Goal: Task Accomplishment & Management: Use online tool/utility

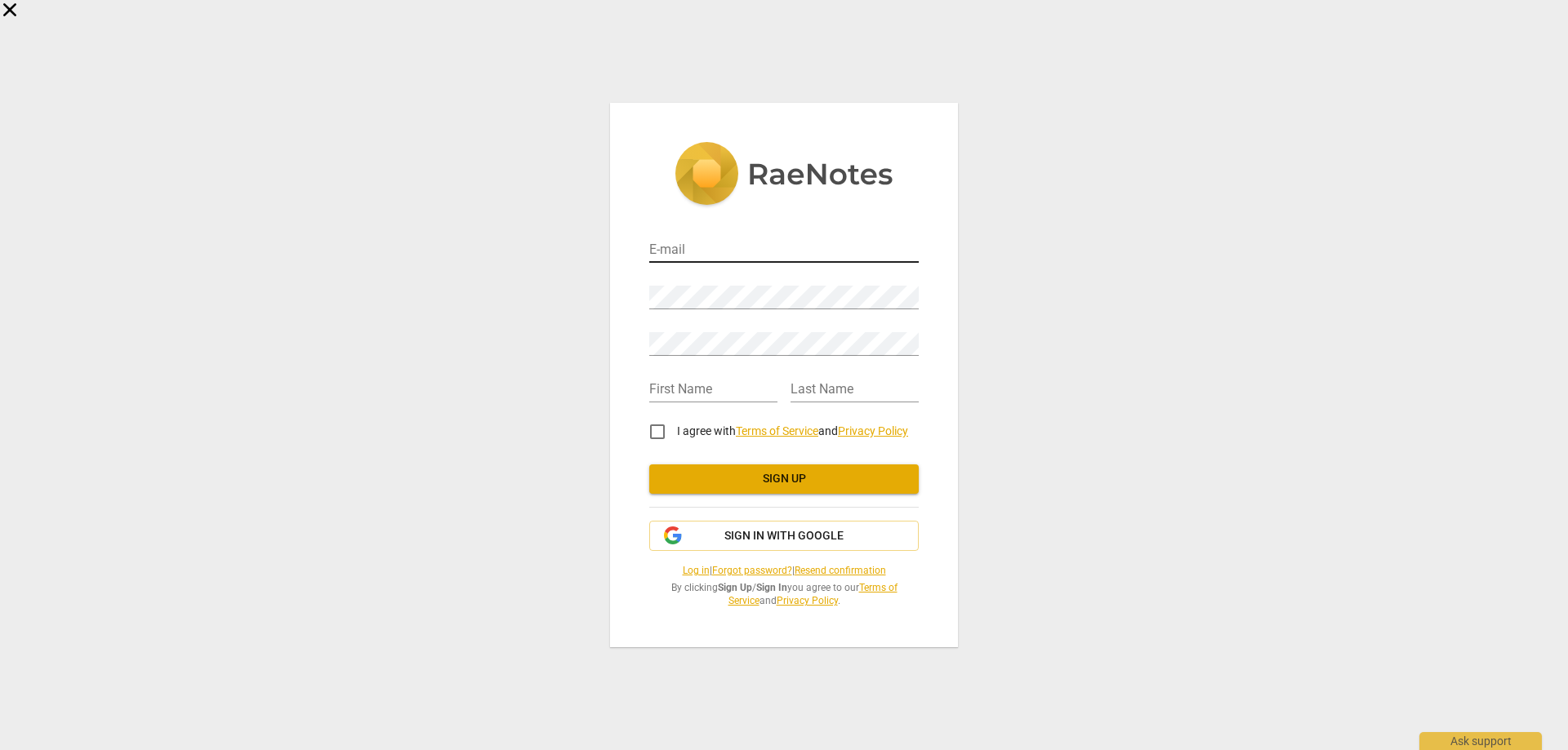
click at [757, 252] on input "email" at bounding box center [783, 251] width 269 height 24
type input "[EMAIL_ADDRESS][DOMAIN_NAME]"
click at [945, 430] on div "E-mail csimon@mlaglobal.com Password Retype Password First Name Last Name I agr…" at bounding box center [784, 374] width 348 height 544
click at [1078, 422] on div "E-mail csimon@mlaglobal.com Password Retype Password First Name Last Name I agr…" at bounding box center [784, 375] width 1568 height 750
click at [710, 252] on input "email" at bounding box center [783, 251] width 269 height 24
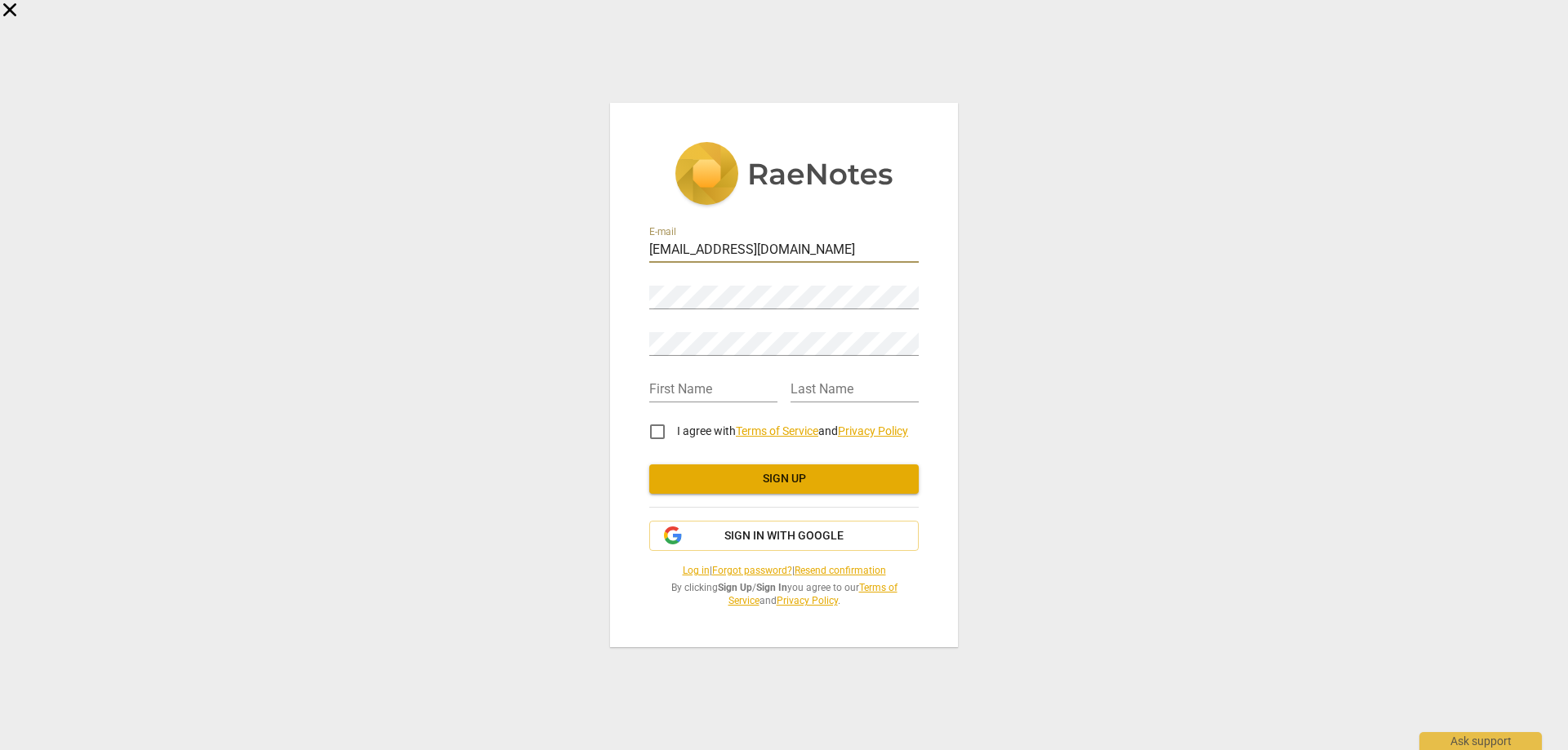
type input "csimon@mlaglobal.com"
type input "[PERSON_NAME]"
click at [661, 432] on input "I agree with Terms of Service and Privacy Policy" at bounding box center [657, 431] width 39 height 39
checkbox input "true"
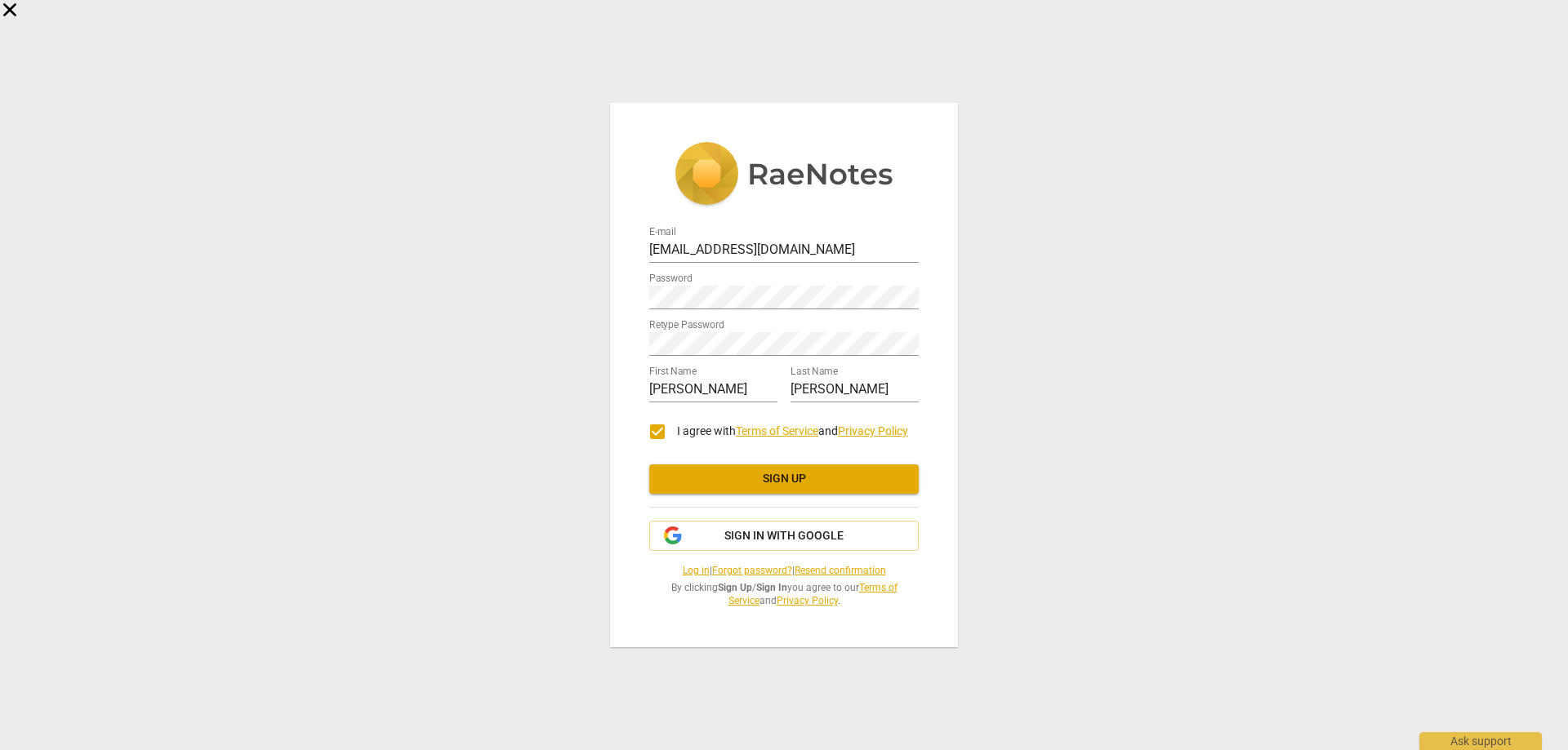
click at [810, 476] on span "Sign up" at bounding box center [784, 479] width 243 height 17
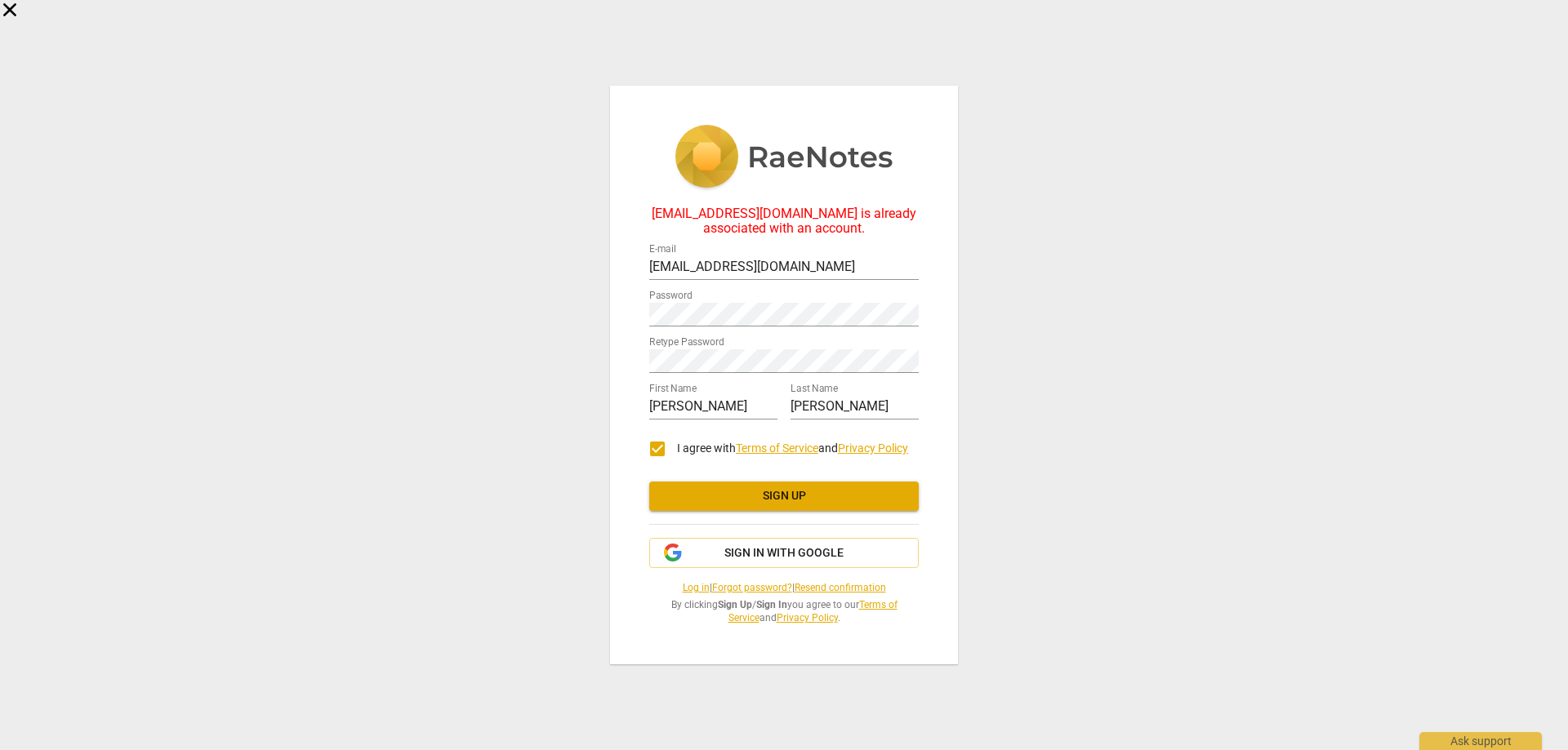
click at [752, 586] on link "Forgot password?" at bounding box center [752, 588] width 80 height 12
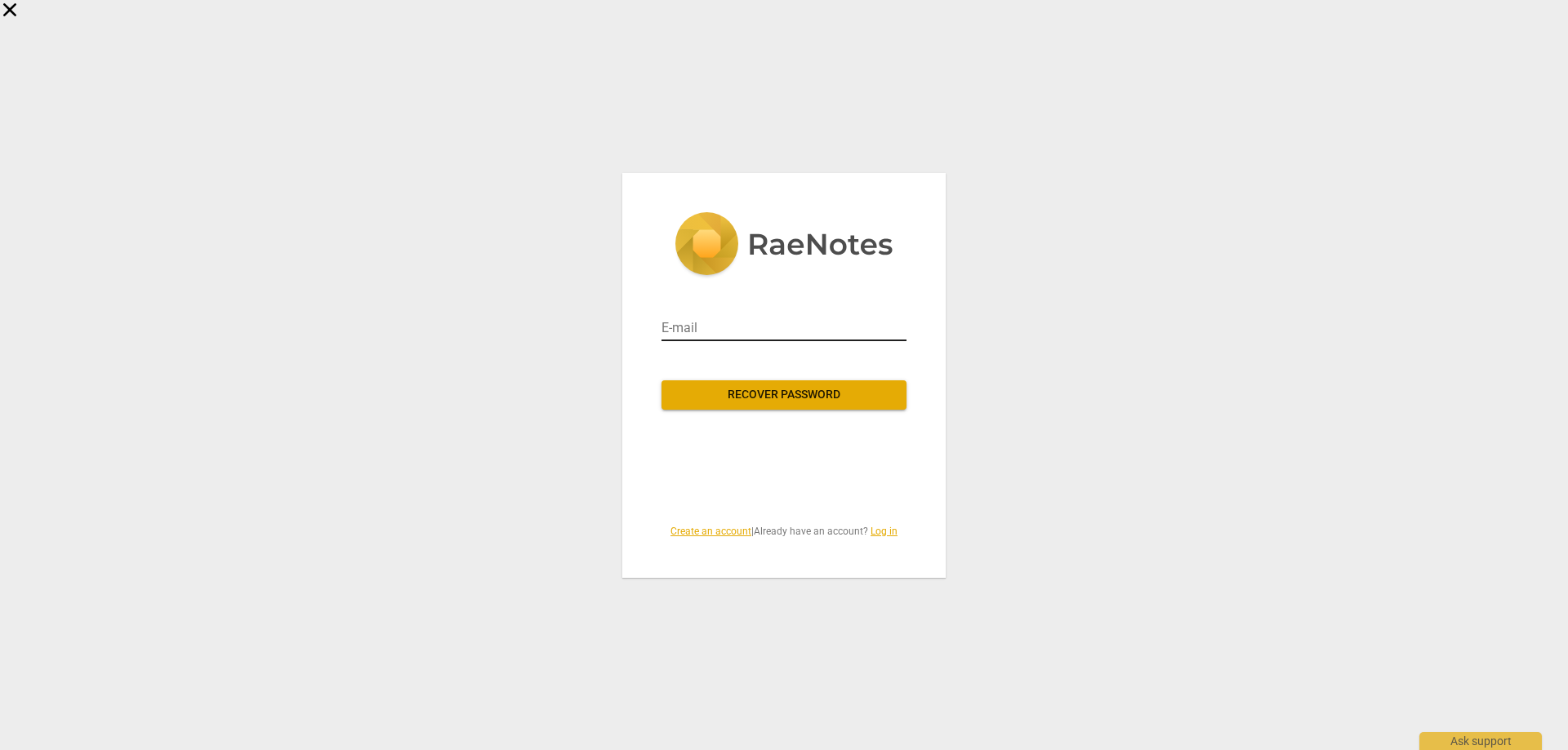
click at [796, 334] on input "email" at bounding box center [784, 329] width 245 height 26
type input "[EMAIL_ADDRESS][DOMAIN_NAME]"
click at [784, 394] on span "Recover password" at bounding box center [784, 395] width 219 height 17
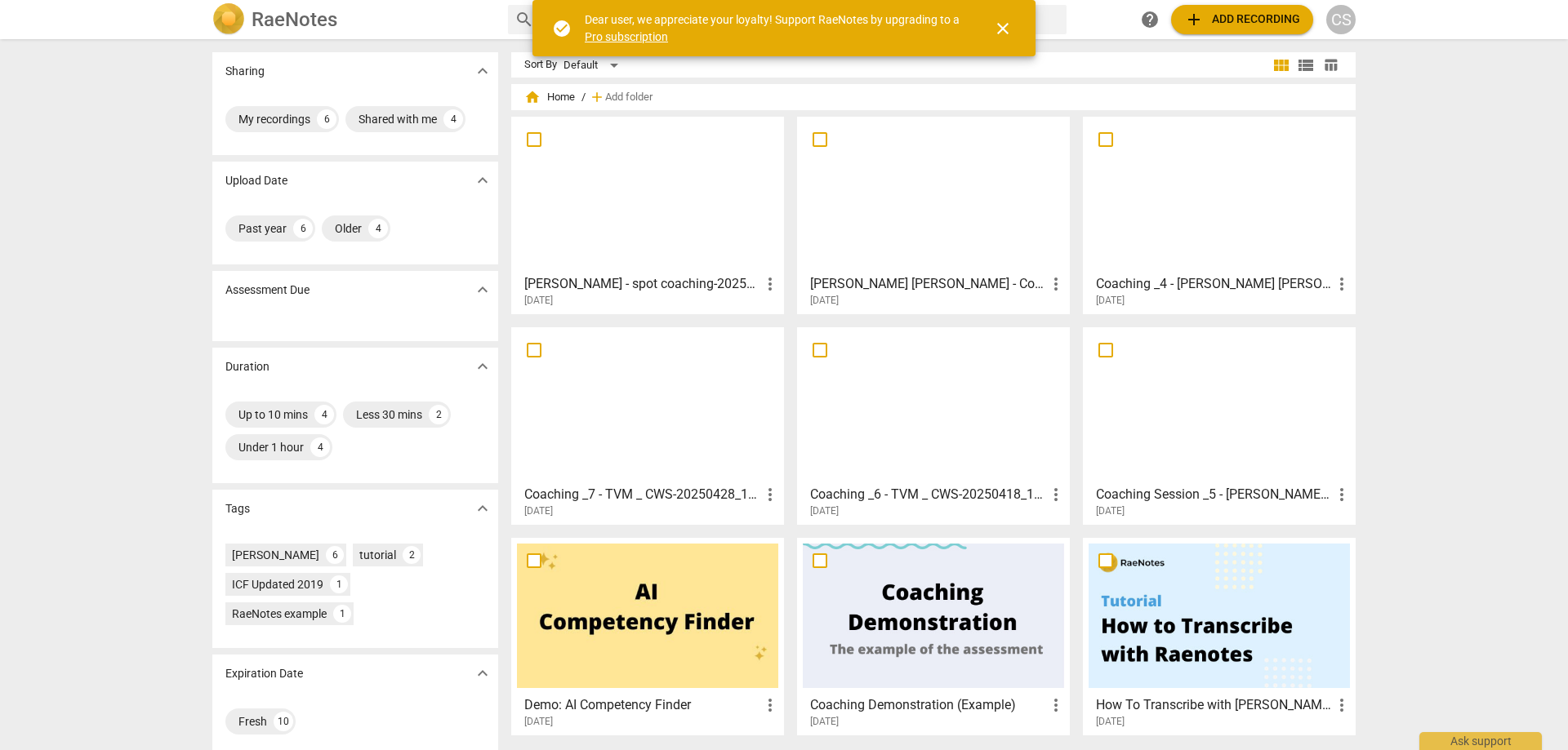
click at [1002, 26] on span "close" at bounding box center [1003, 29] width 20 height 20
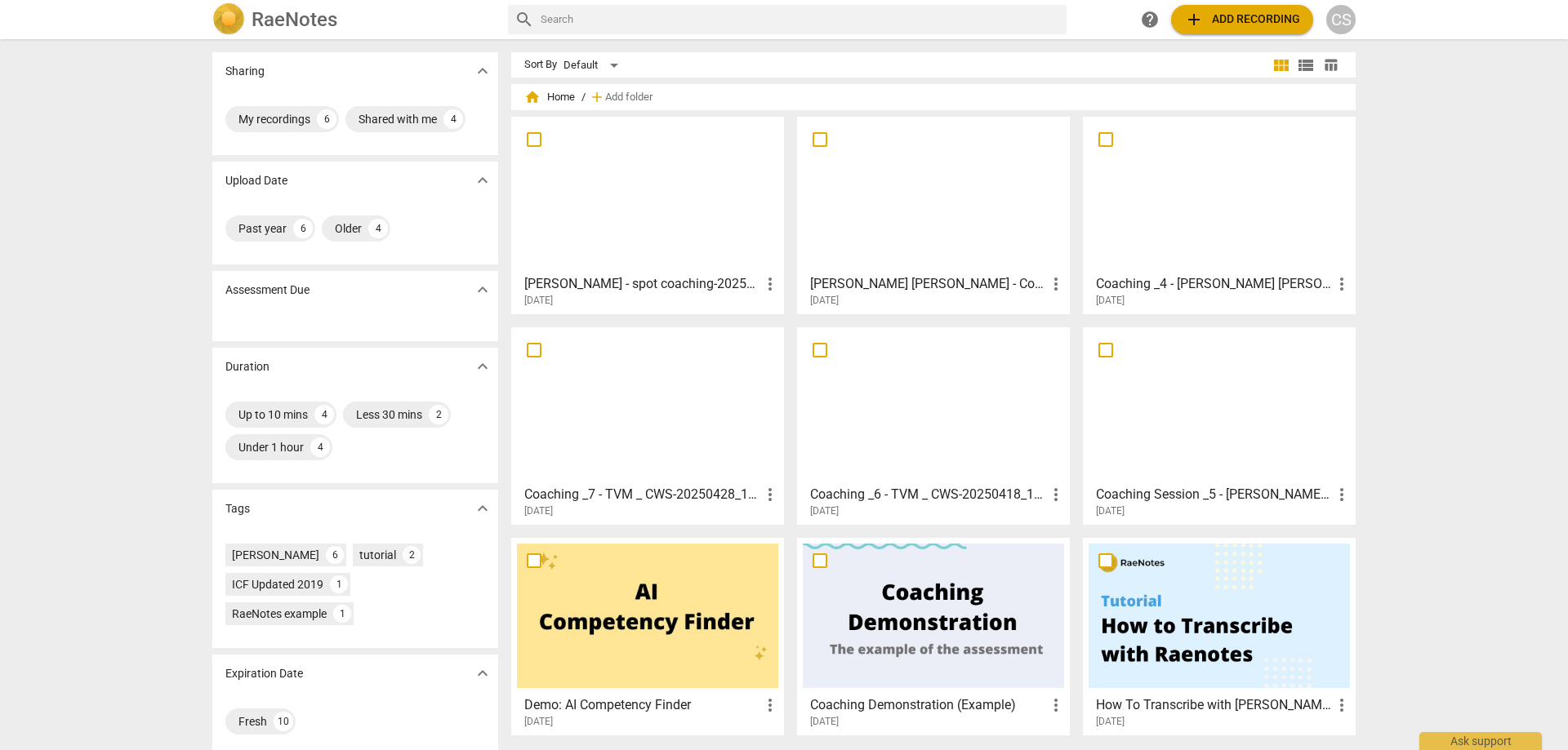
click at [1226, 16] on span "add Add recording" at bounding box center [1242, 20] width 116 height 20
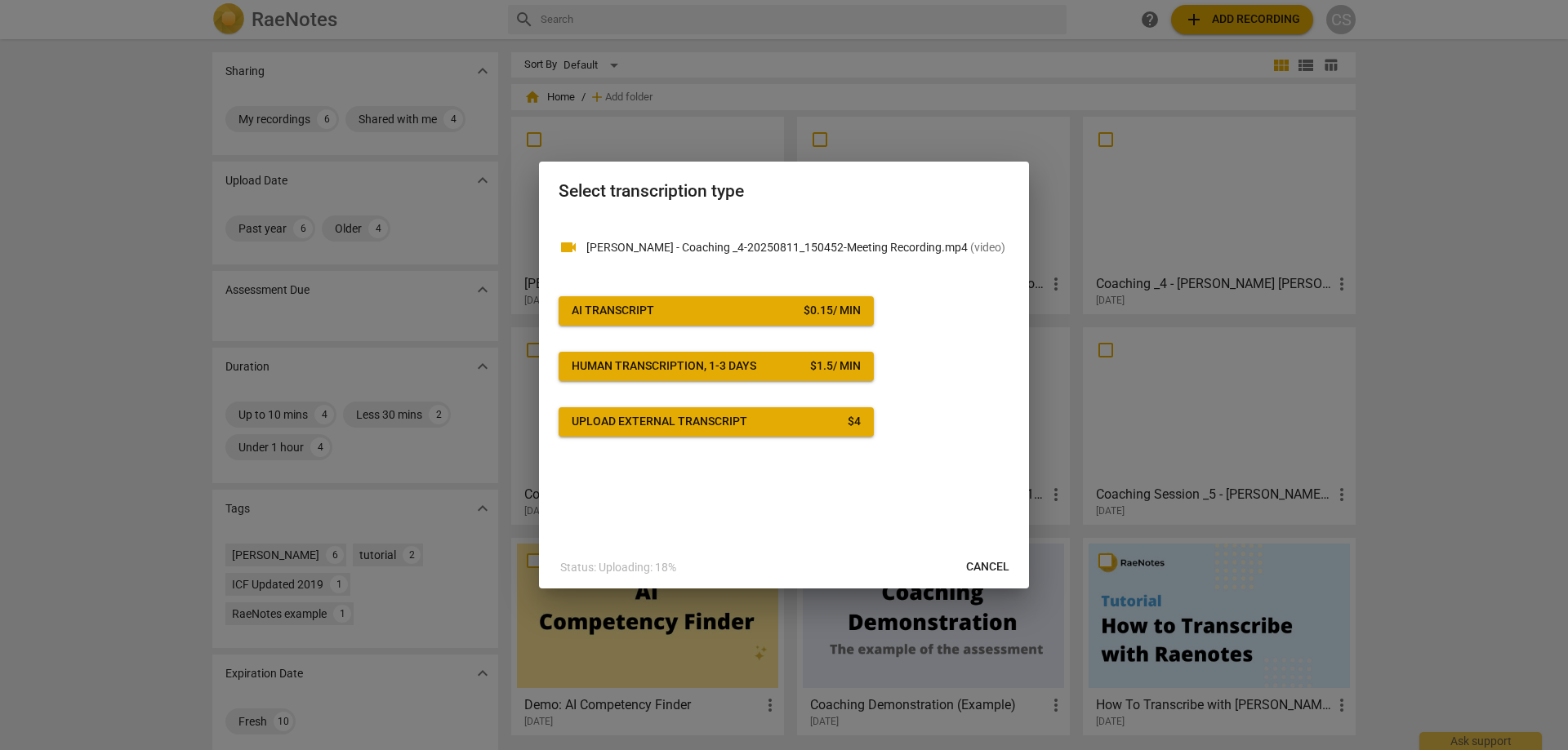
click at [729, 312] on span "AI Transcript $ 0.15 / min" at bounding box center [715, 311] width 289 height 17
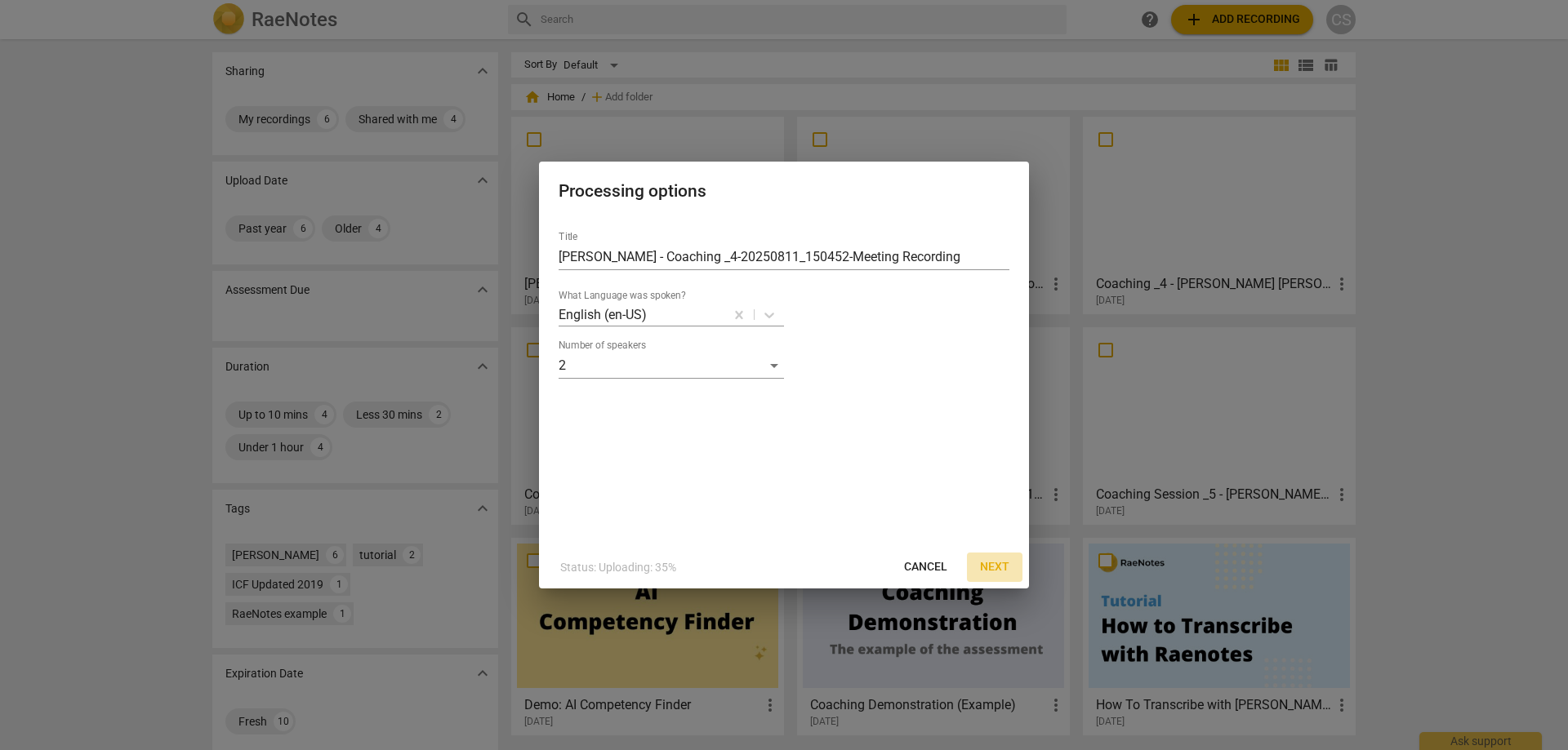
click at [995, 568] on span "Next" at bounding box center [994, 568] width 30 height 17
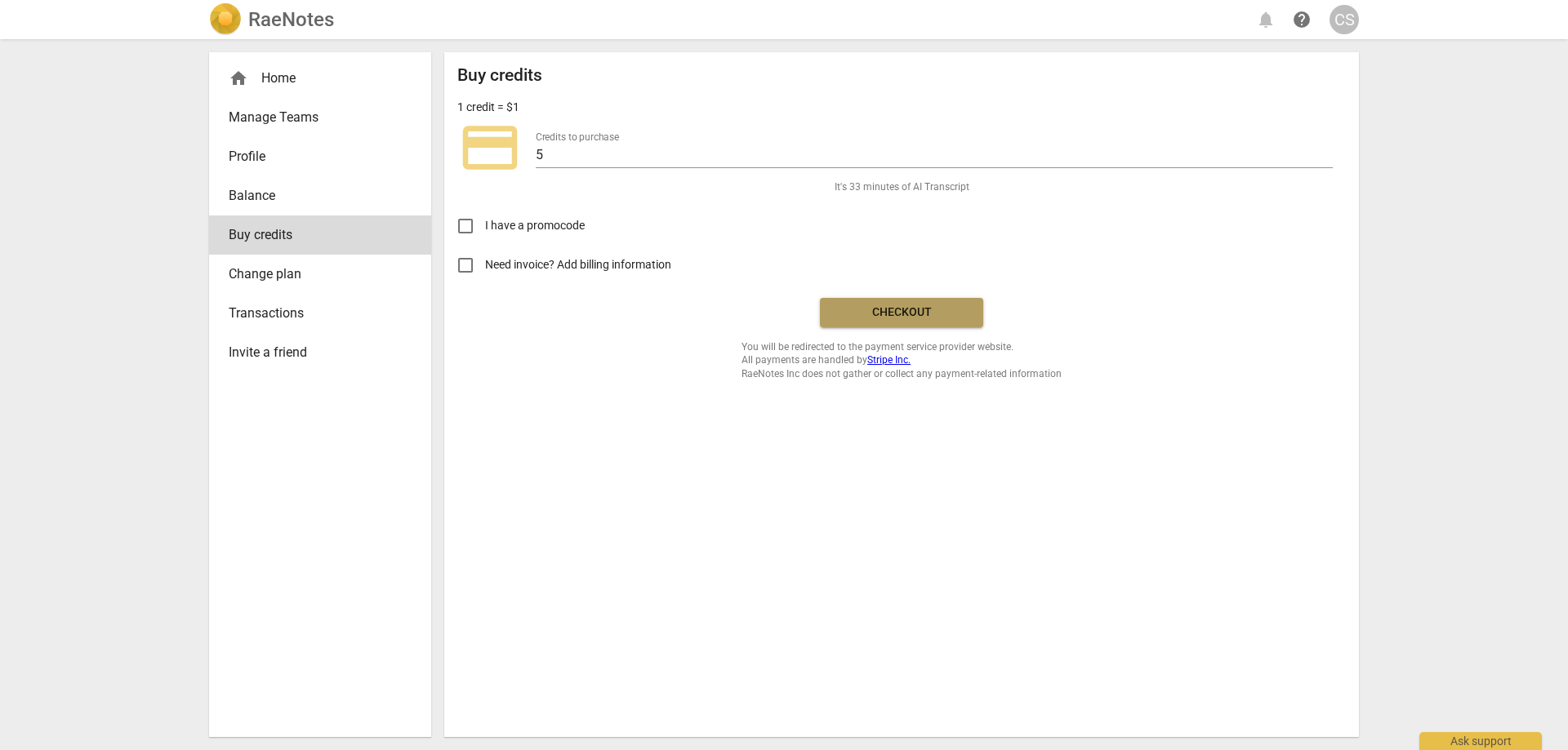
click at [898, 310] on span "Checkout" at bounding box center [902, 313] width 137 height 17
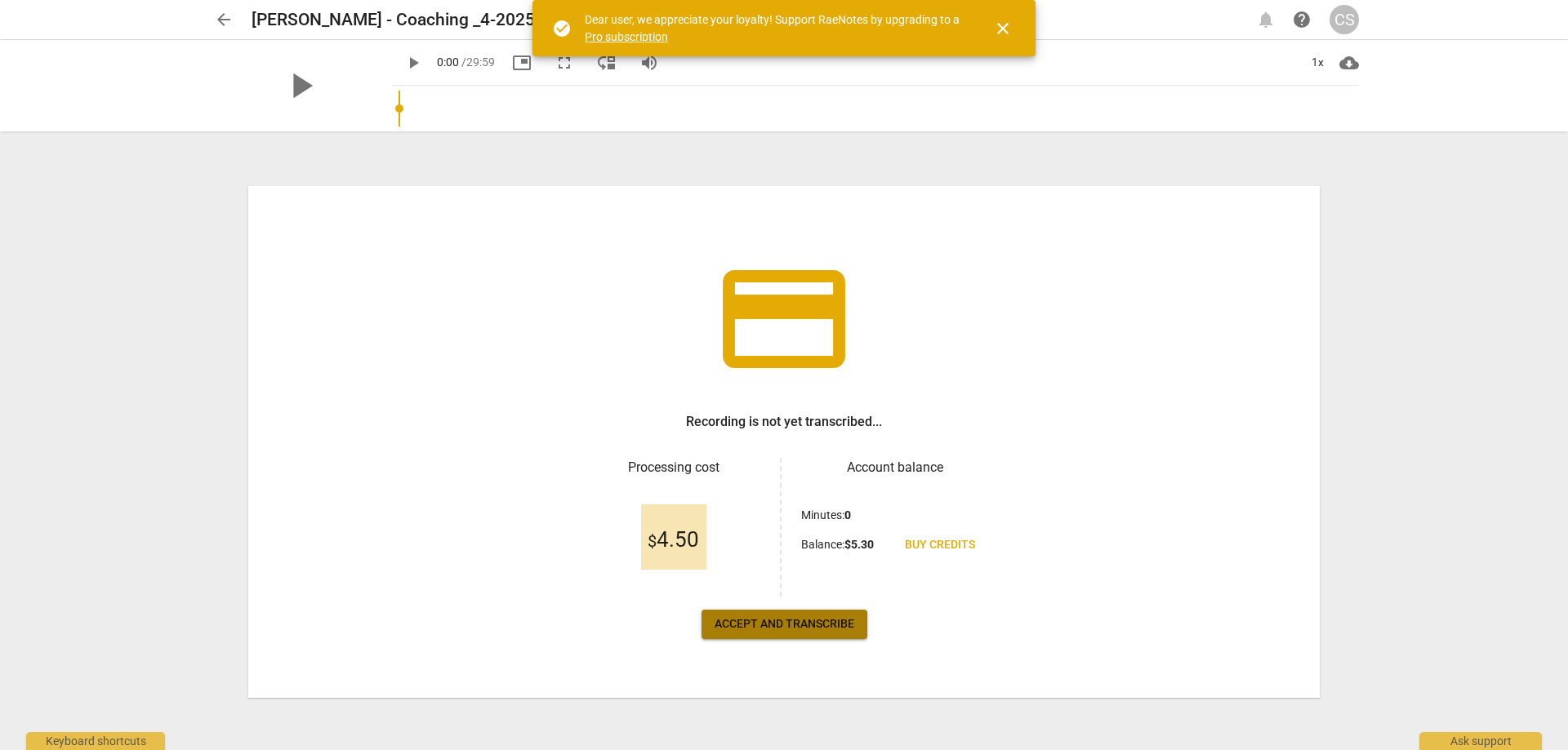
click at [794, 625] on span "Accept and transcribe" at bounding box center [784, 625] width 140 height 17
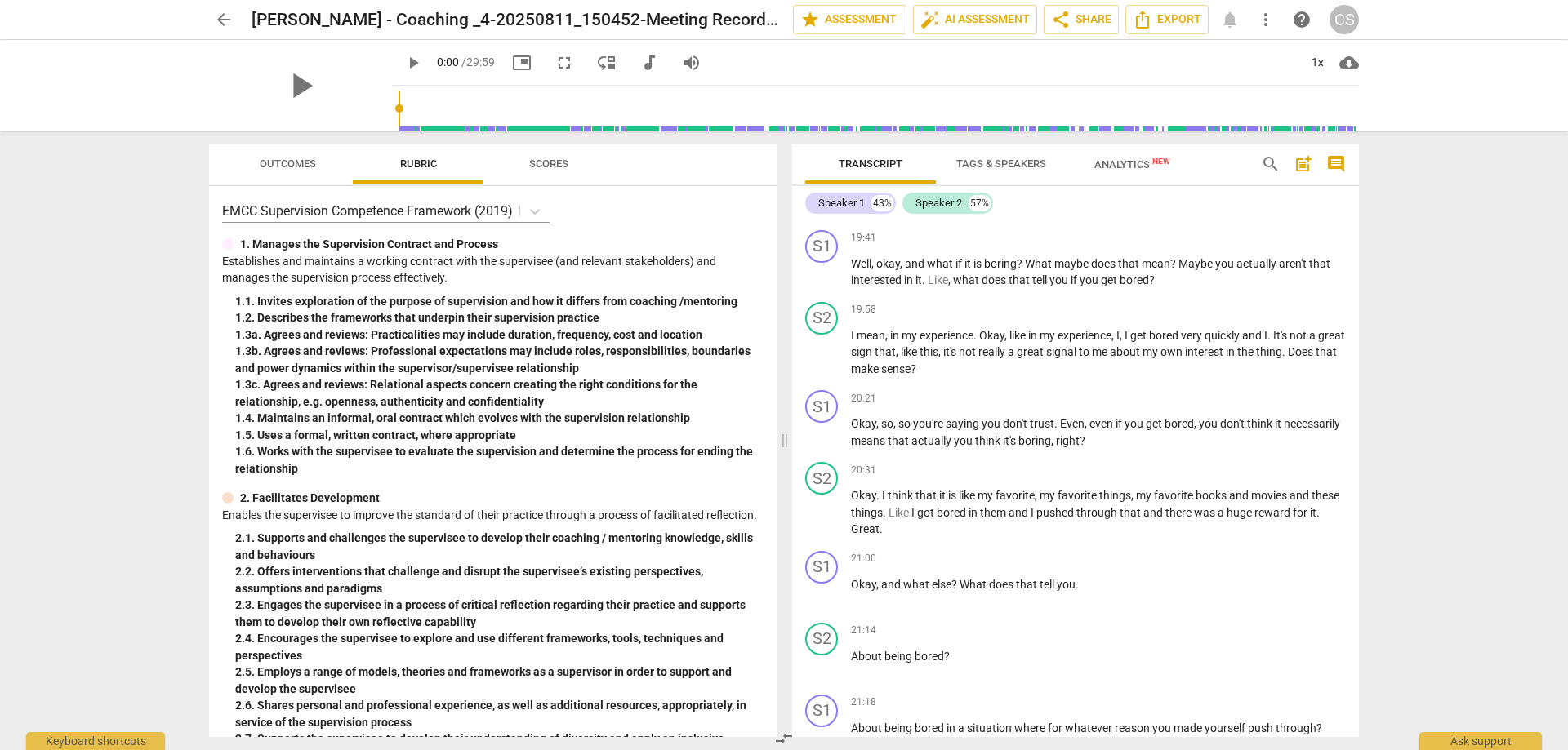
scroll to position [6868, 0]
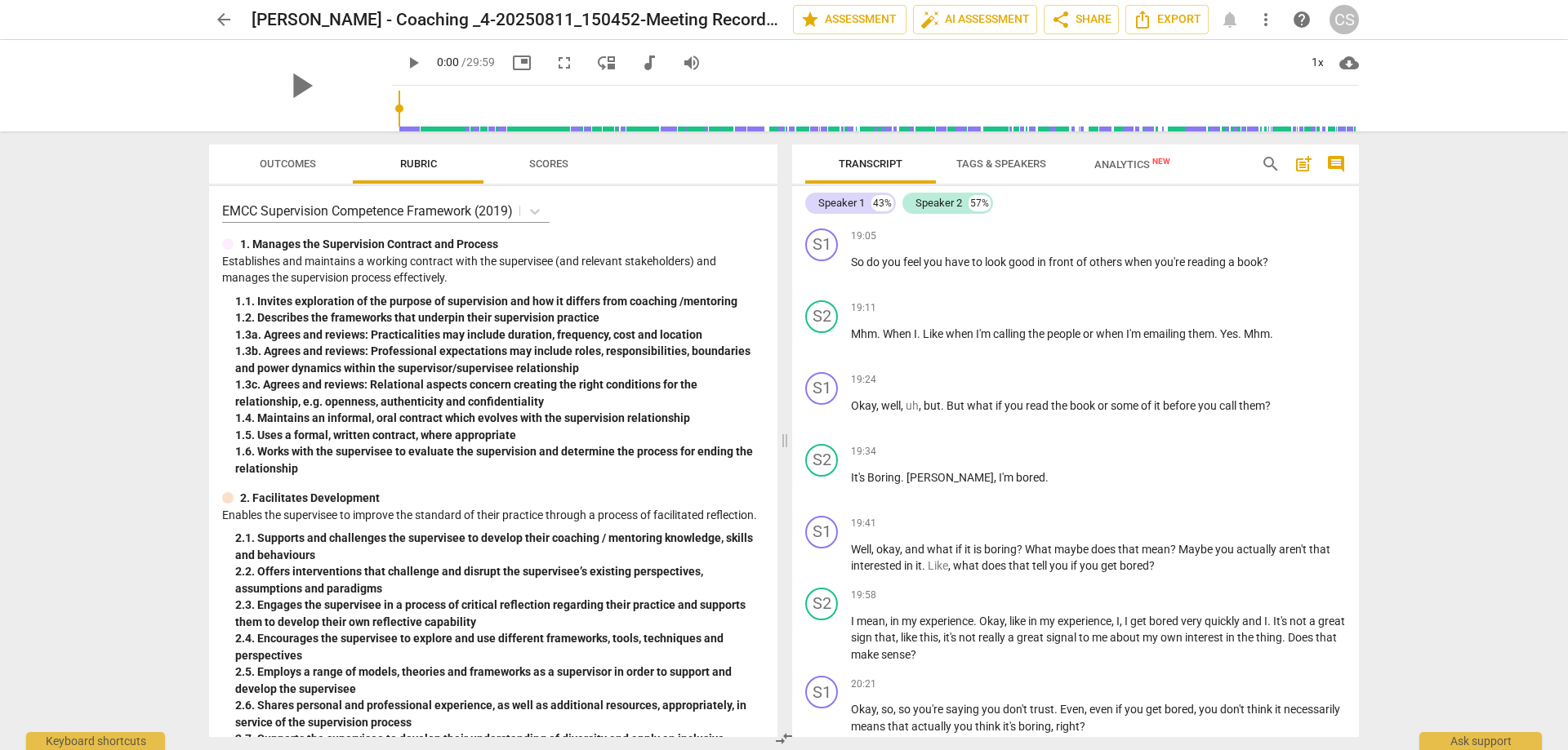
click at [1434, 382] on div "arrow_back Lilly Carol - Coaching _4-20250811_150452-Meeting Recording edit sta…" at bounding box center [784, 375] width 1568 height 750
click at [1345, 61] on span "cloud_download" at bounding box center [1349, 63] width 20 height 20
click at [1417, 187] on div at bounding box center [784, 375] width 1568 height 750
click at [1266, 19] on span "more_vert" at bounding box center [1266, 20] width 20 height 20
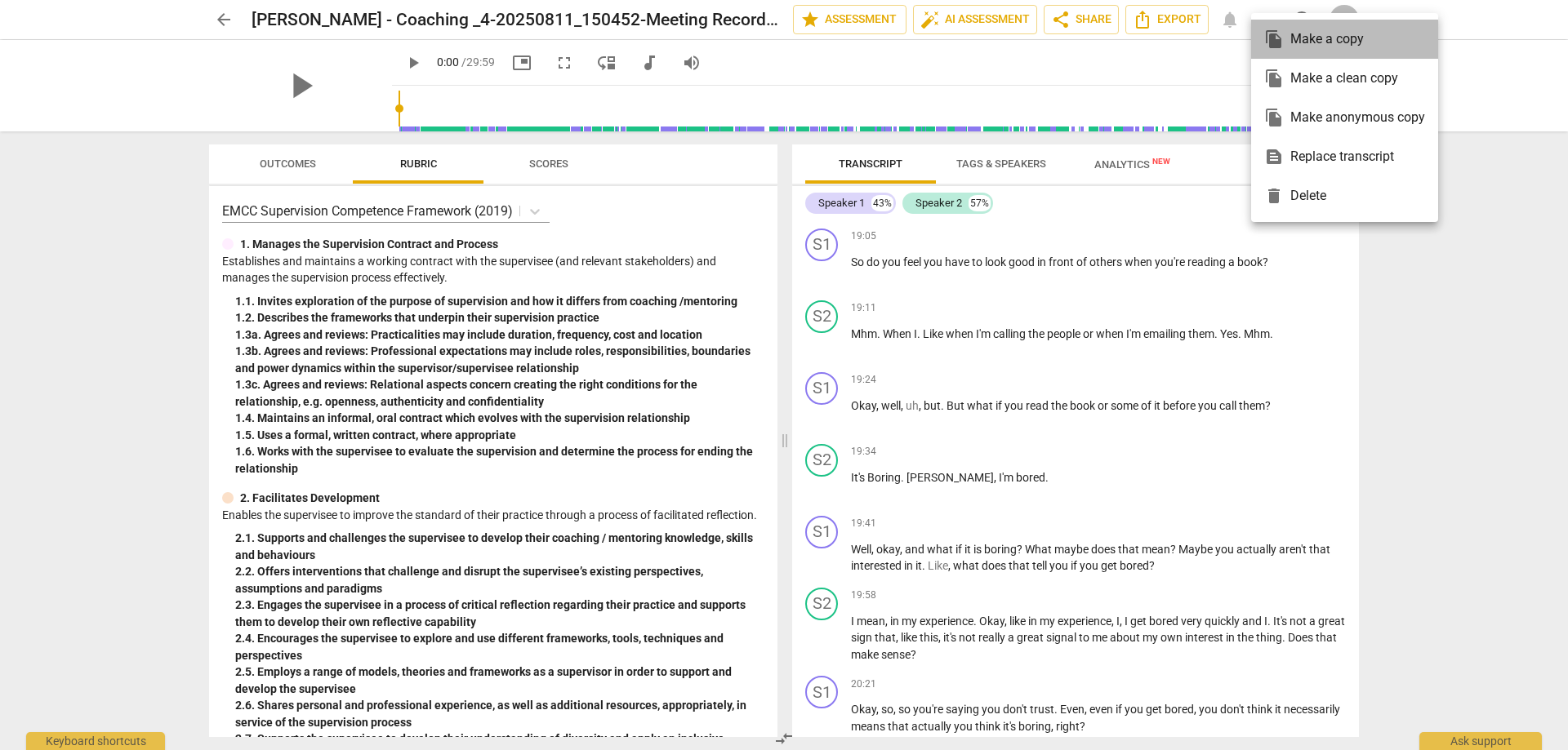
click at [1306, 41] on div "file_copy Make a copy" at bounding box center [1344, 39] width 161 height 39
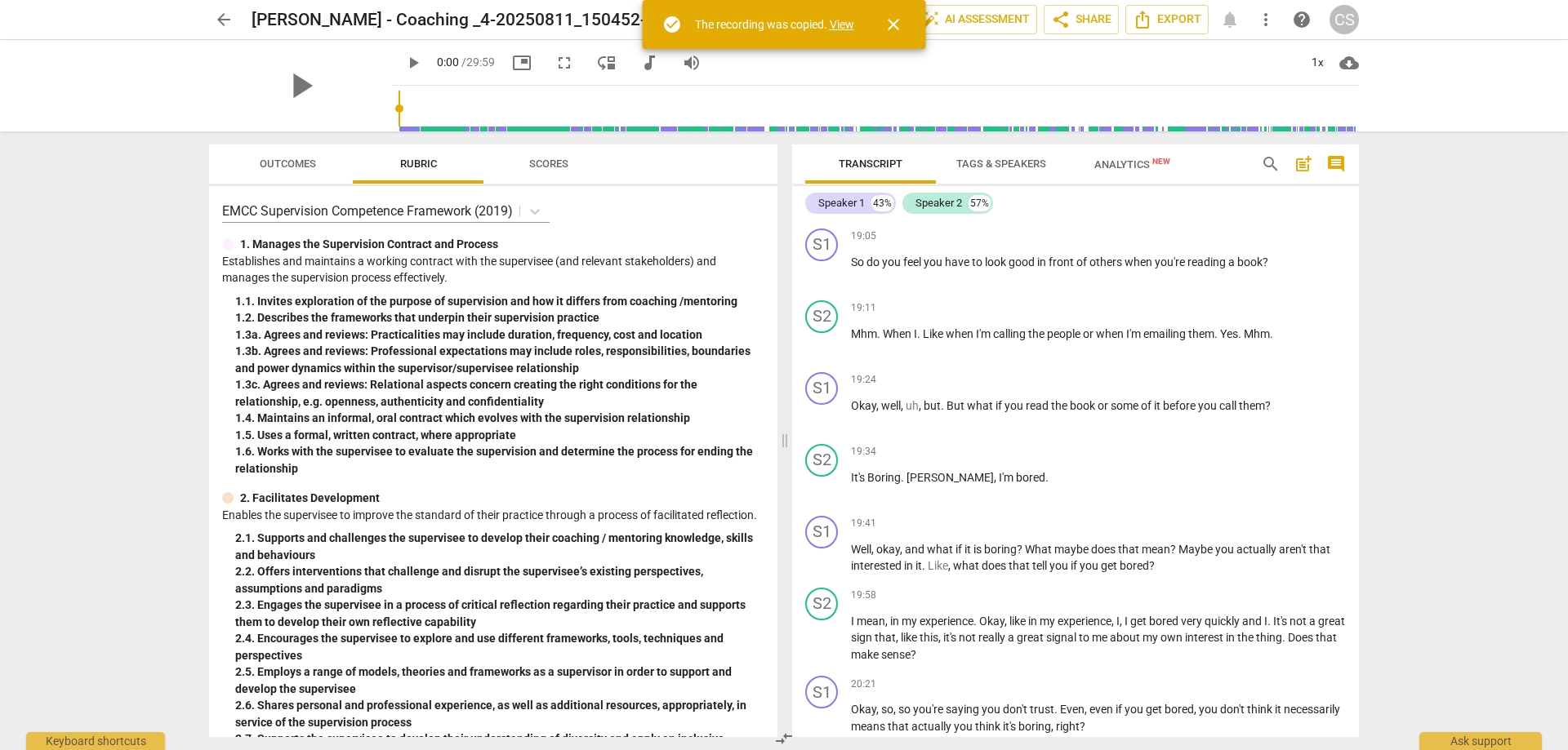
click at [841, 26] on link "View" at bounding box center [842, 25] width 25 height 13
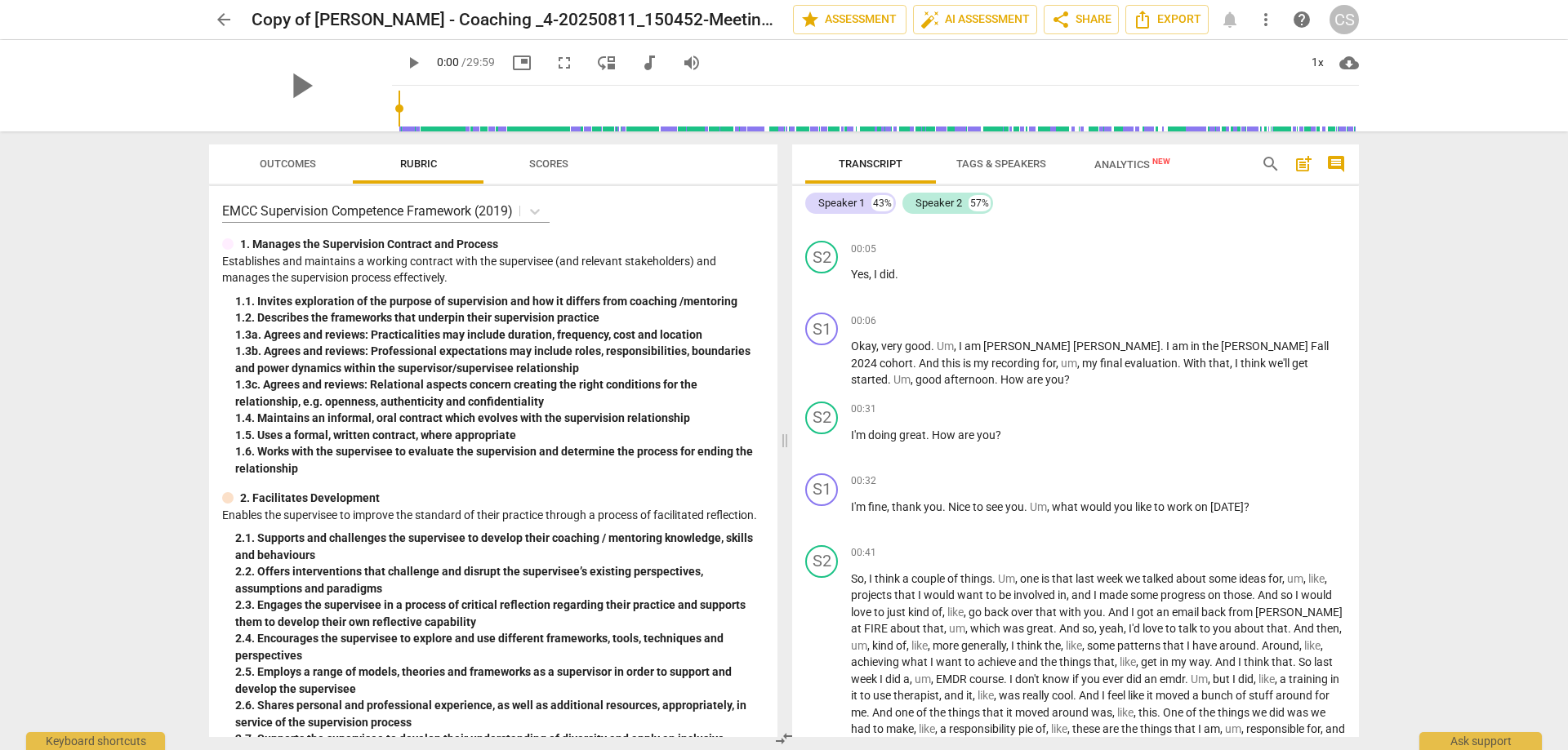
scroll to position [62, 0]
click at [1090, 19] on span "share Share" at bounding box center [1080, 20] width 60 height 20
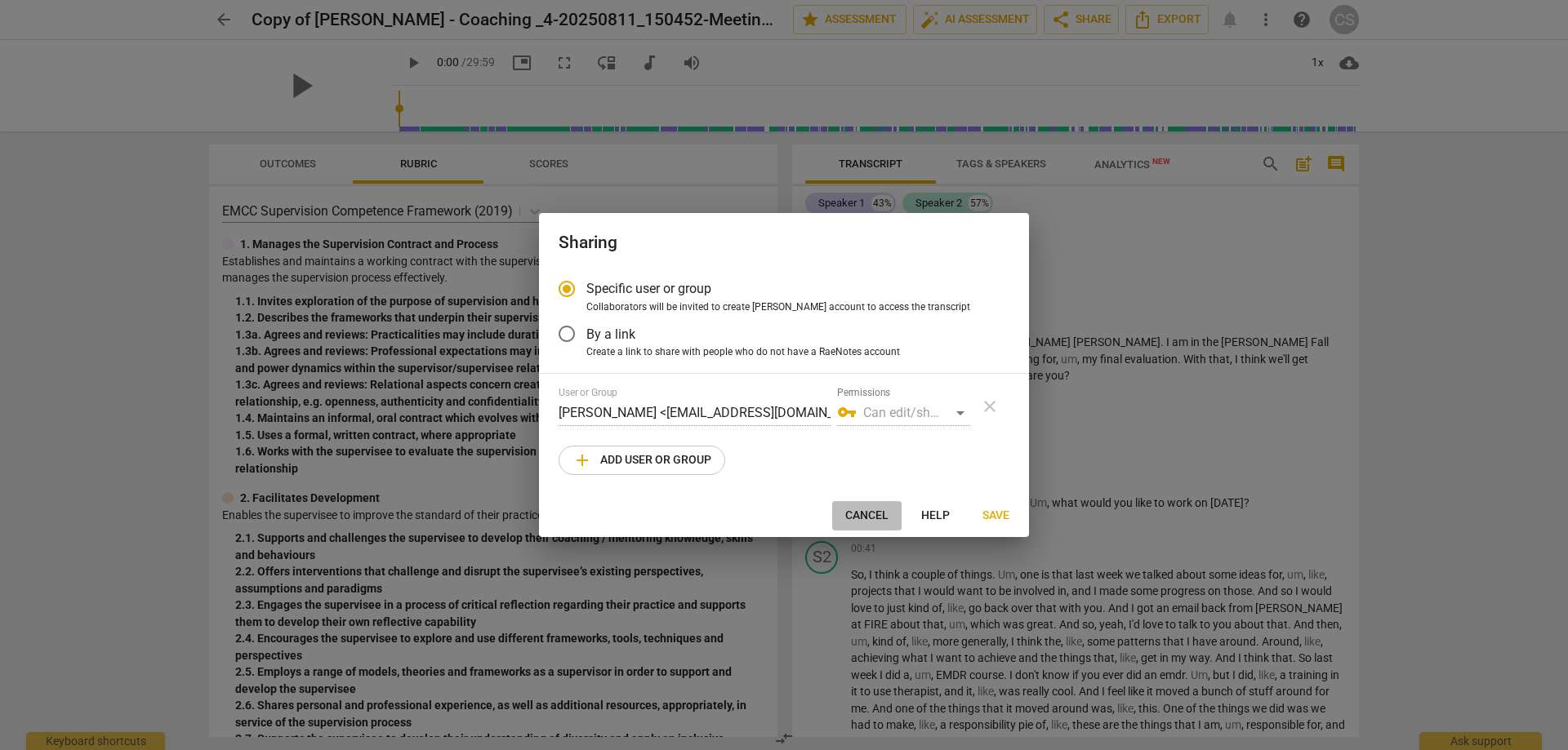
click at [878, 512] on span "Cancel" at bounding box center [867, 516] width 43 height 17
radio input "false"
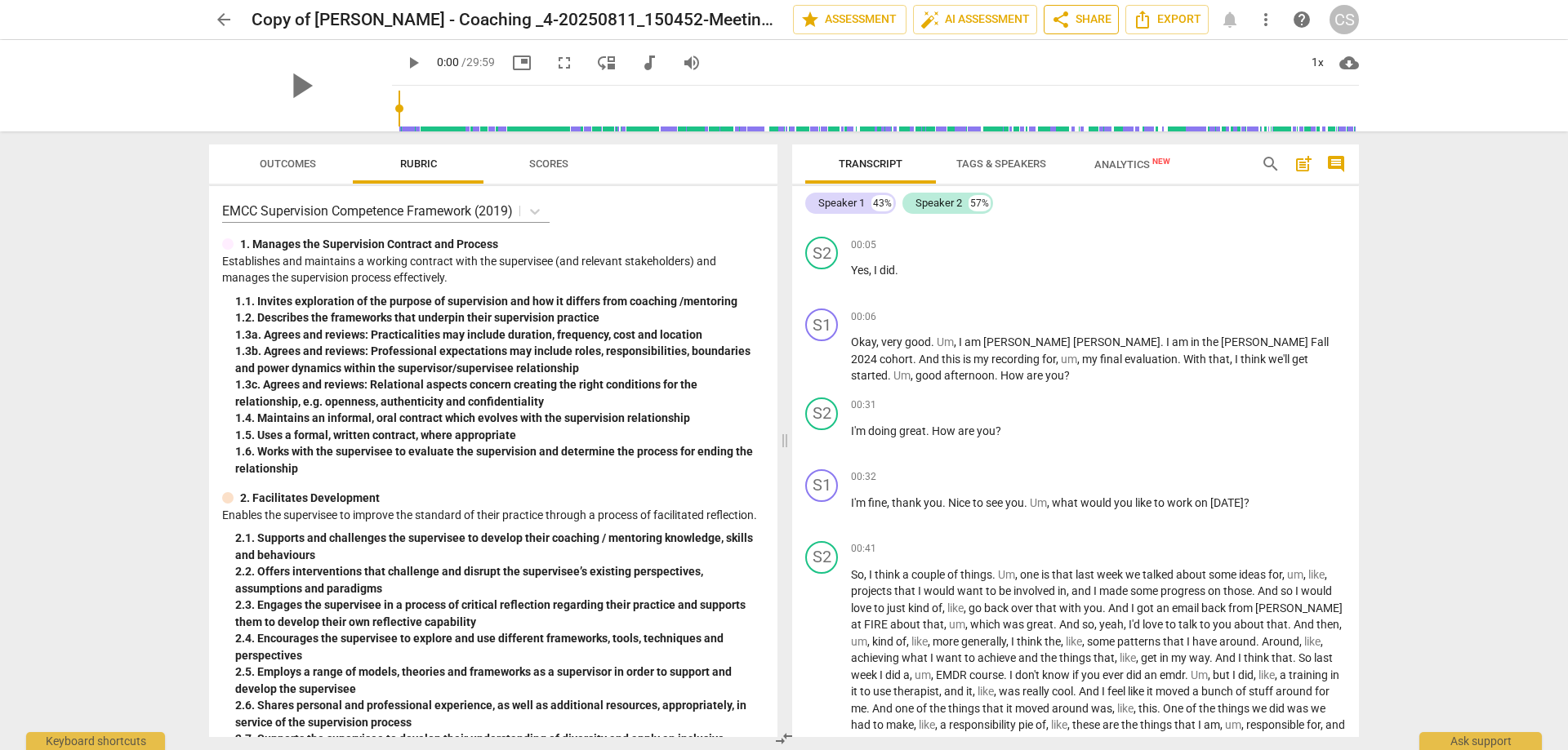
click at [1092, 21] on span "share Share" at bounding box center [1080, 20] width 60 height 20
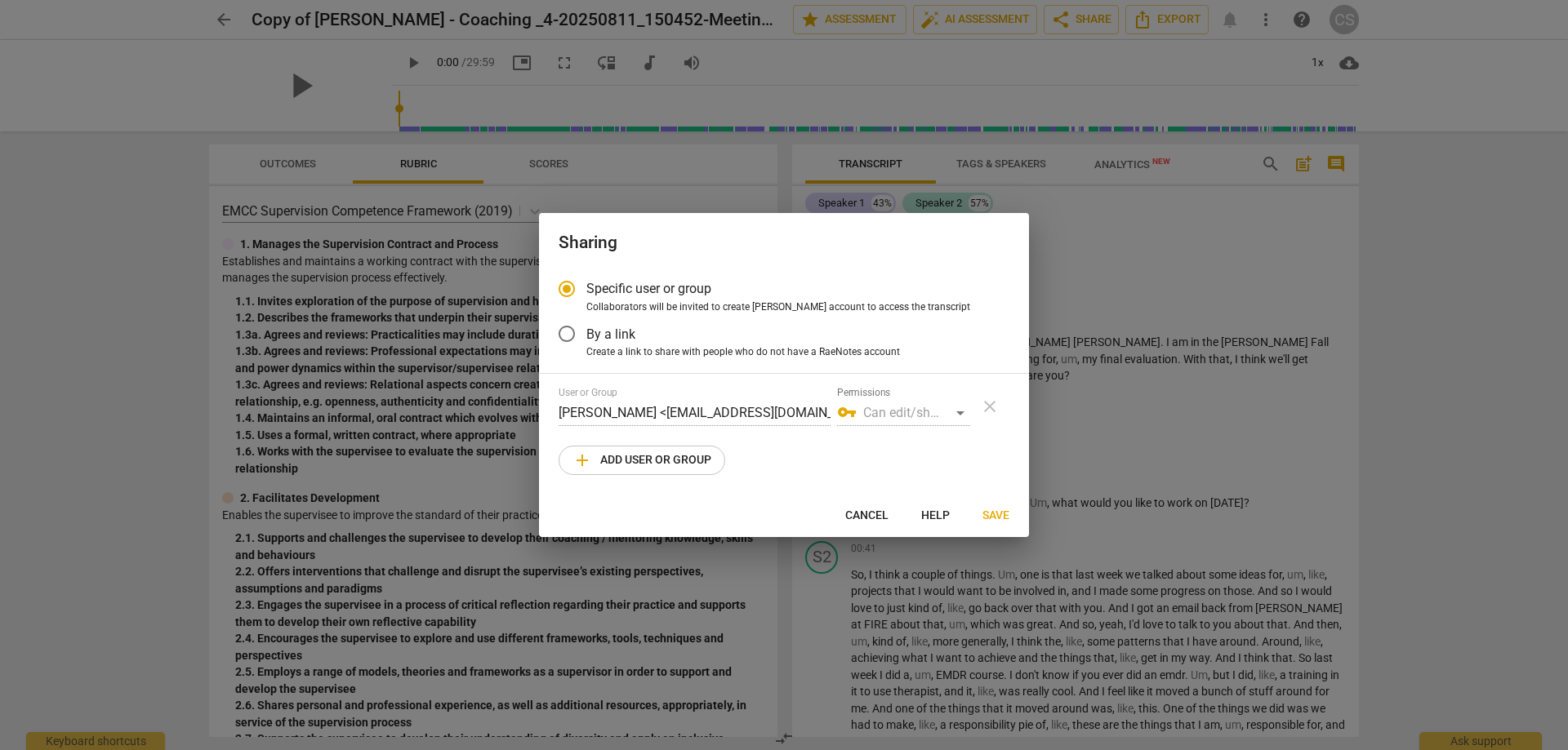
click at [961, 413] on div "vpn_key Can edit/share" at bounding box center [903, 413] width 133 height 26
click at [958, 412] on div "vpn_key Can edit/share" at bounding box center [903, 413] width 133 height 26
click at [998, 516] on span "Save" at bounding box center [995, 516] width 27 height 17
radio input "false"
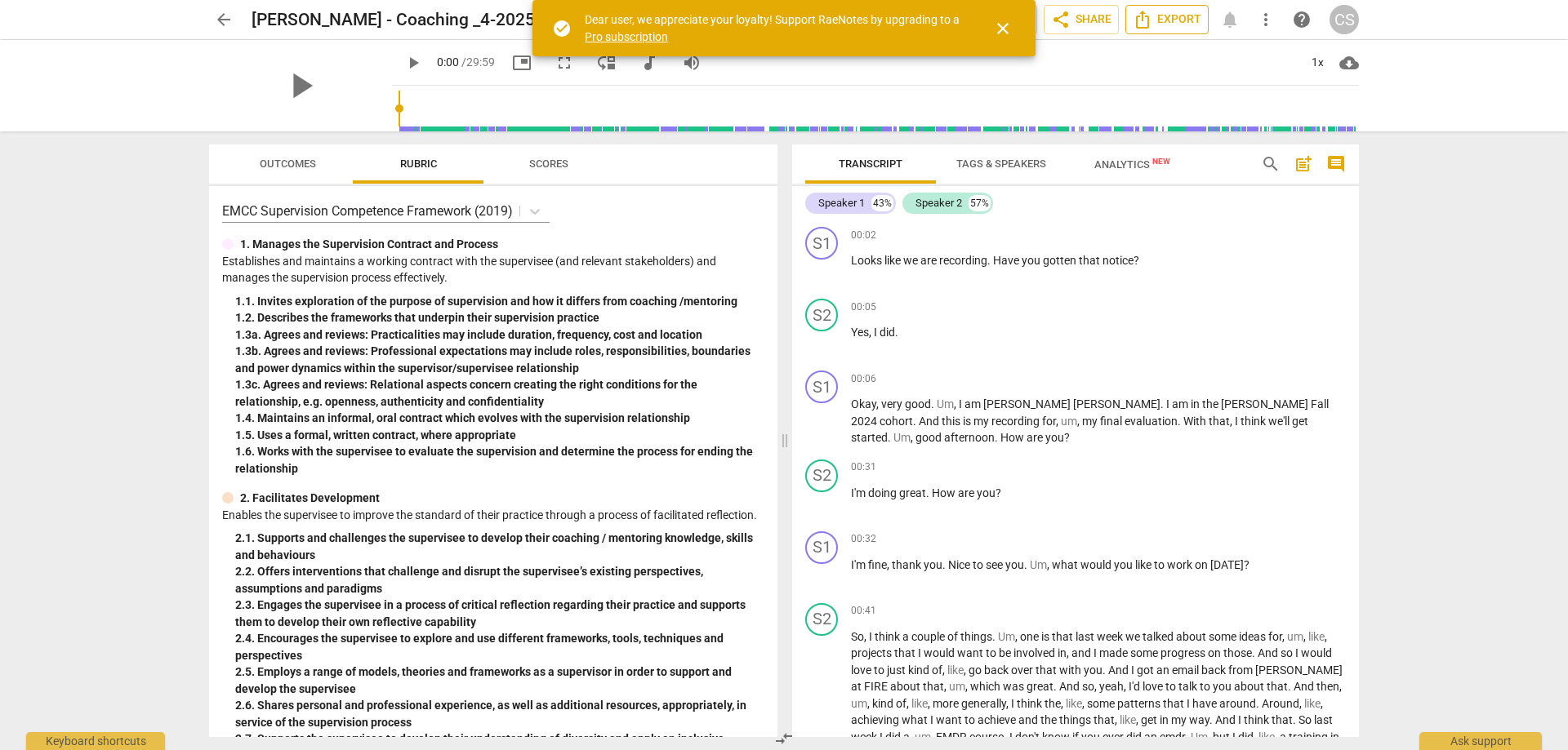
click at [1165, 22] on span "Export" at bounding box center [1166, 20] width 69 height 20
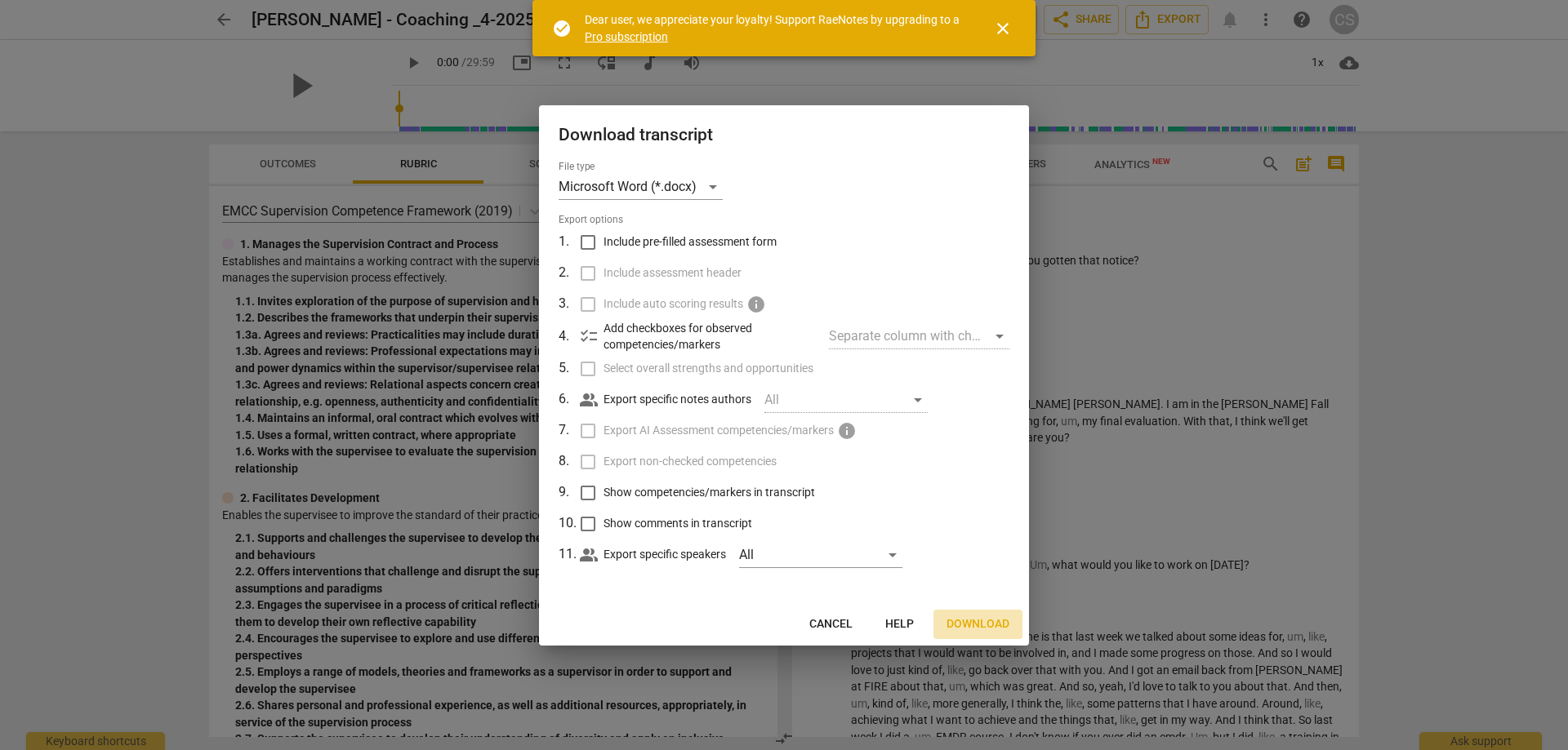
click at [979, 623] on span "Download" at bounding box center [978, 625] width 63 height 17
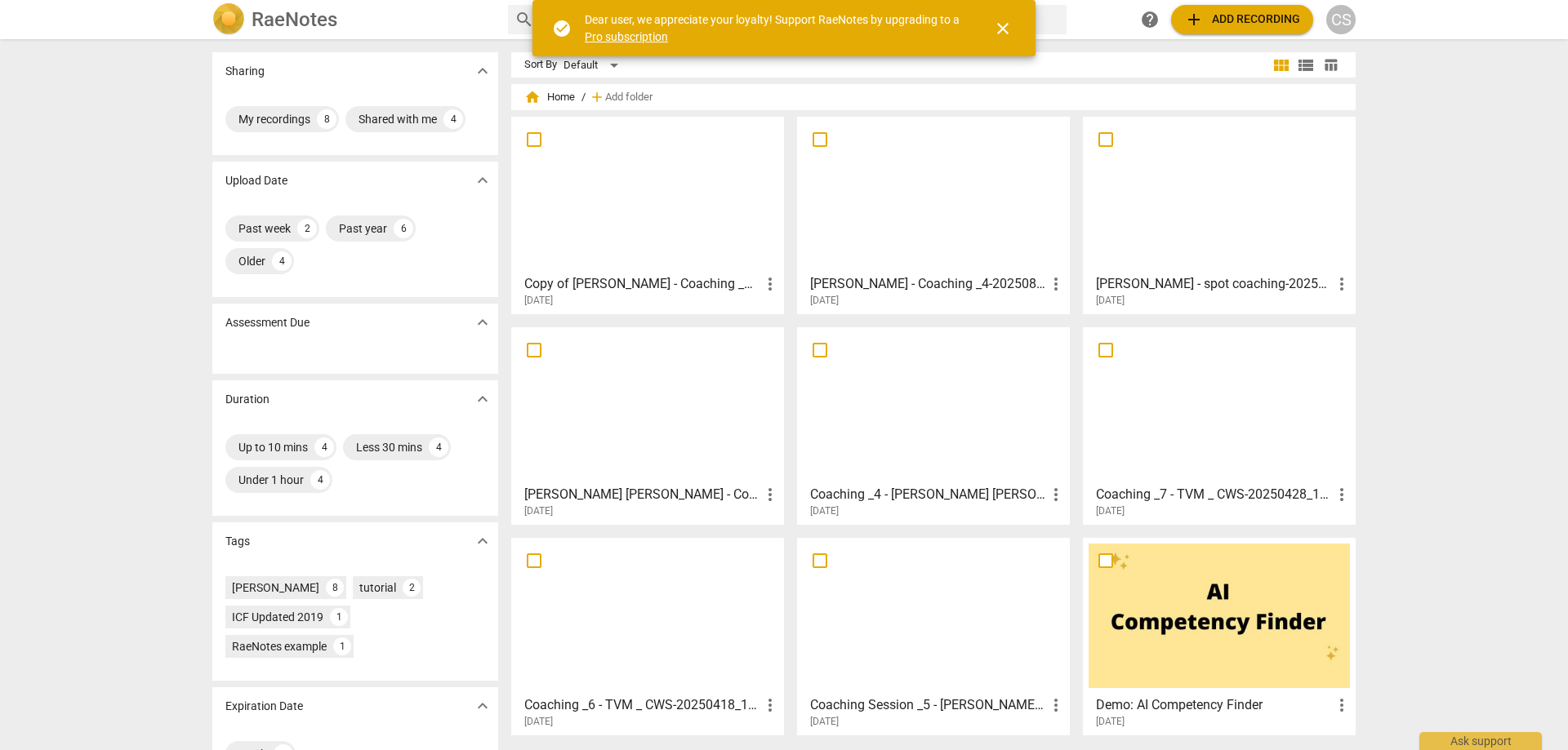
scroll to position [1, 0]
click at [1242, 17] on span "add Add recording" at bounding box center [1242, 20] width 116 height 20
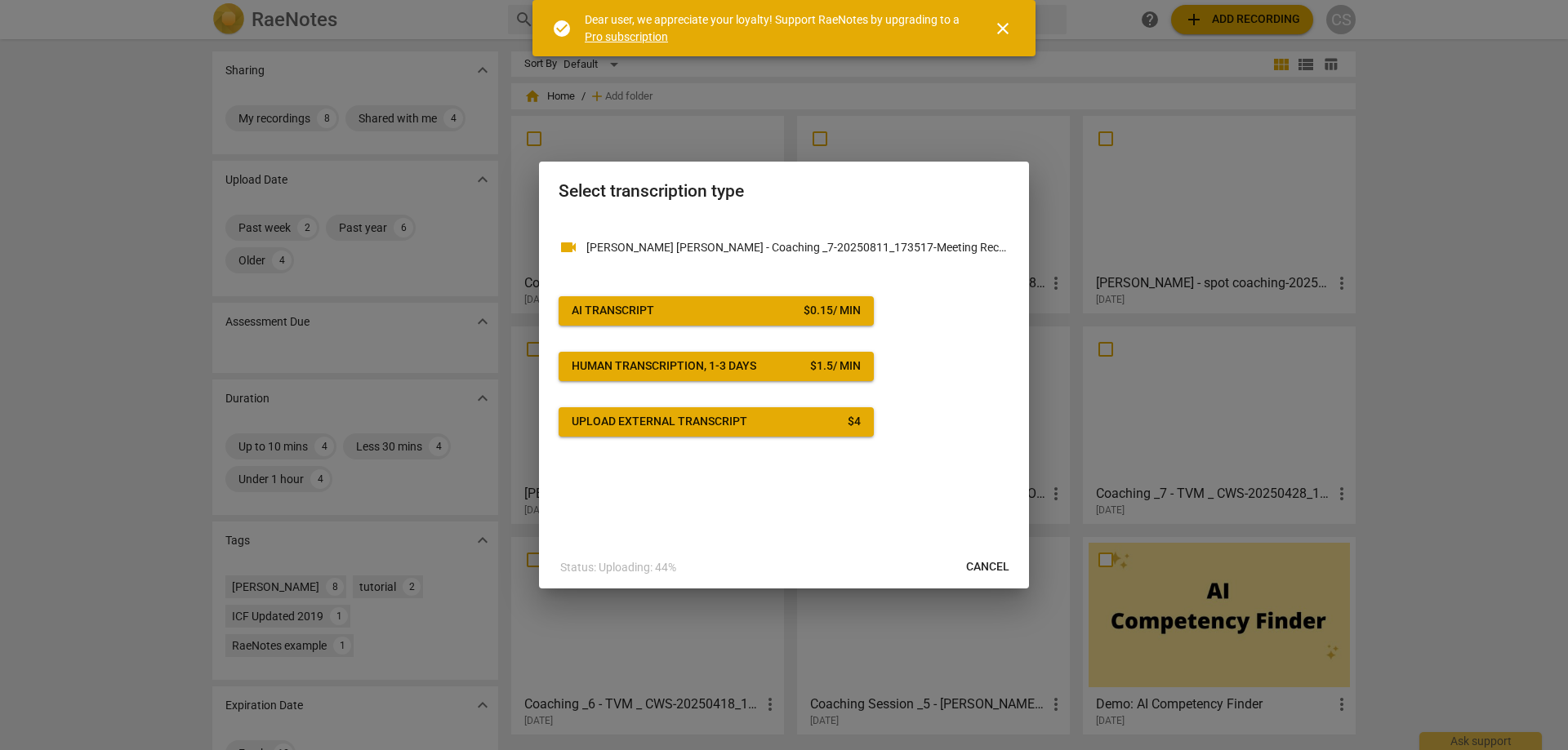
click at [700, 309] on span "AI Transcript $ 0.15 / min" at bounding box center [715, 311] width 289 height 17
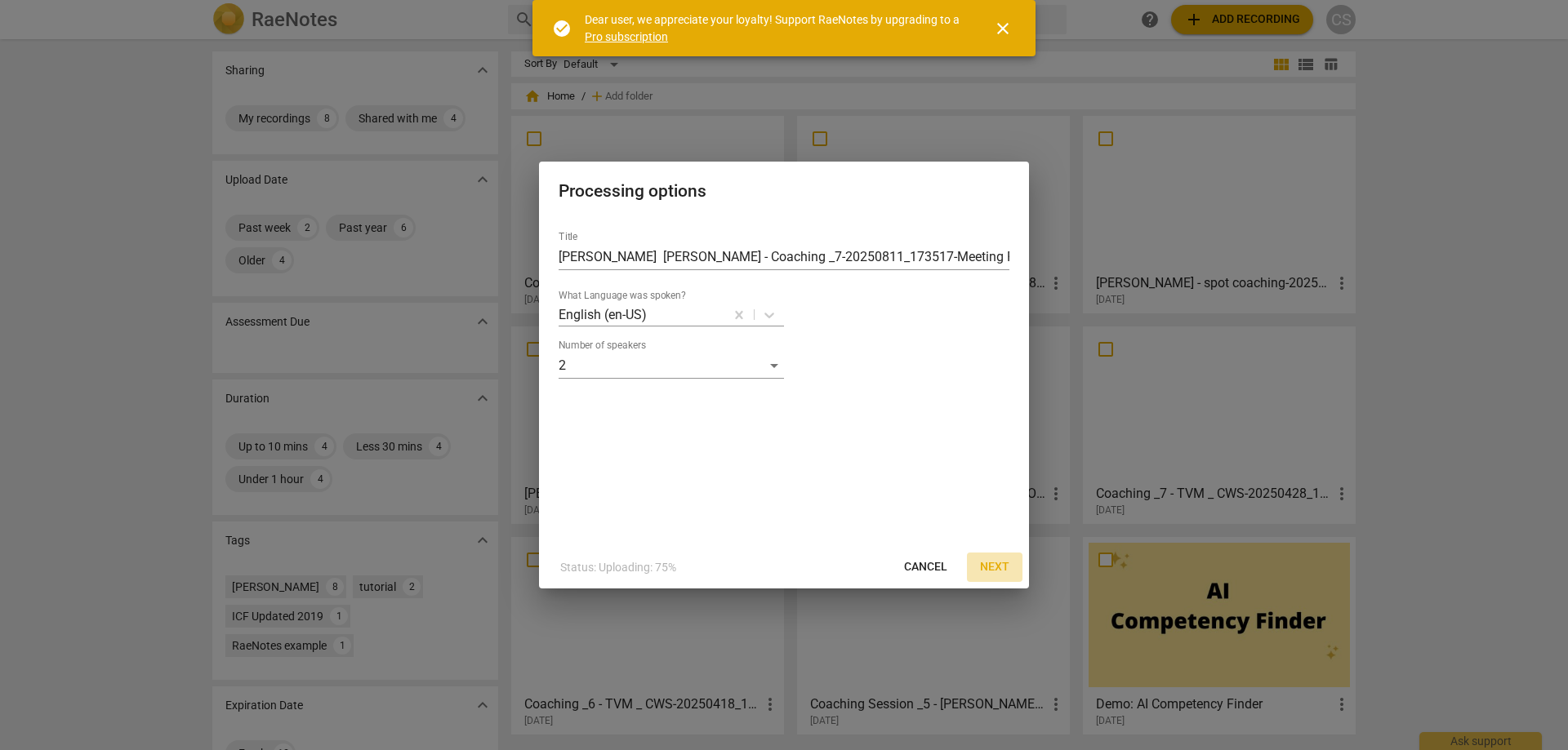
click at [998, 565] on span "Next" at bounding box center [994, 568] width 30 height 17
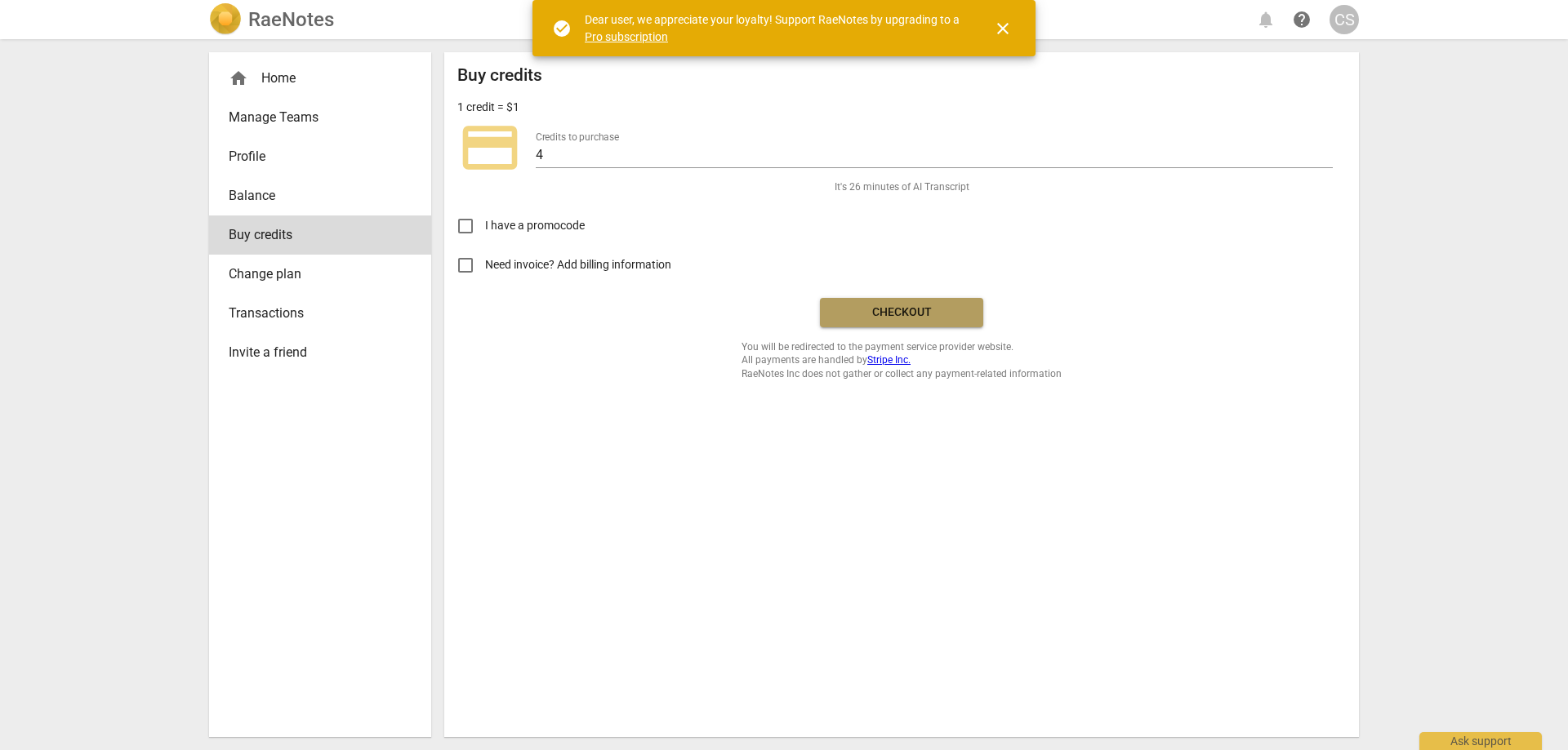
click at [894, 316] on span "Checkout" at bounding box center [902, 313] width 137 height 17
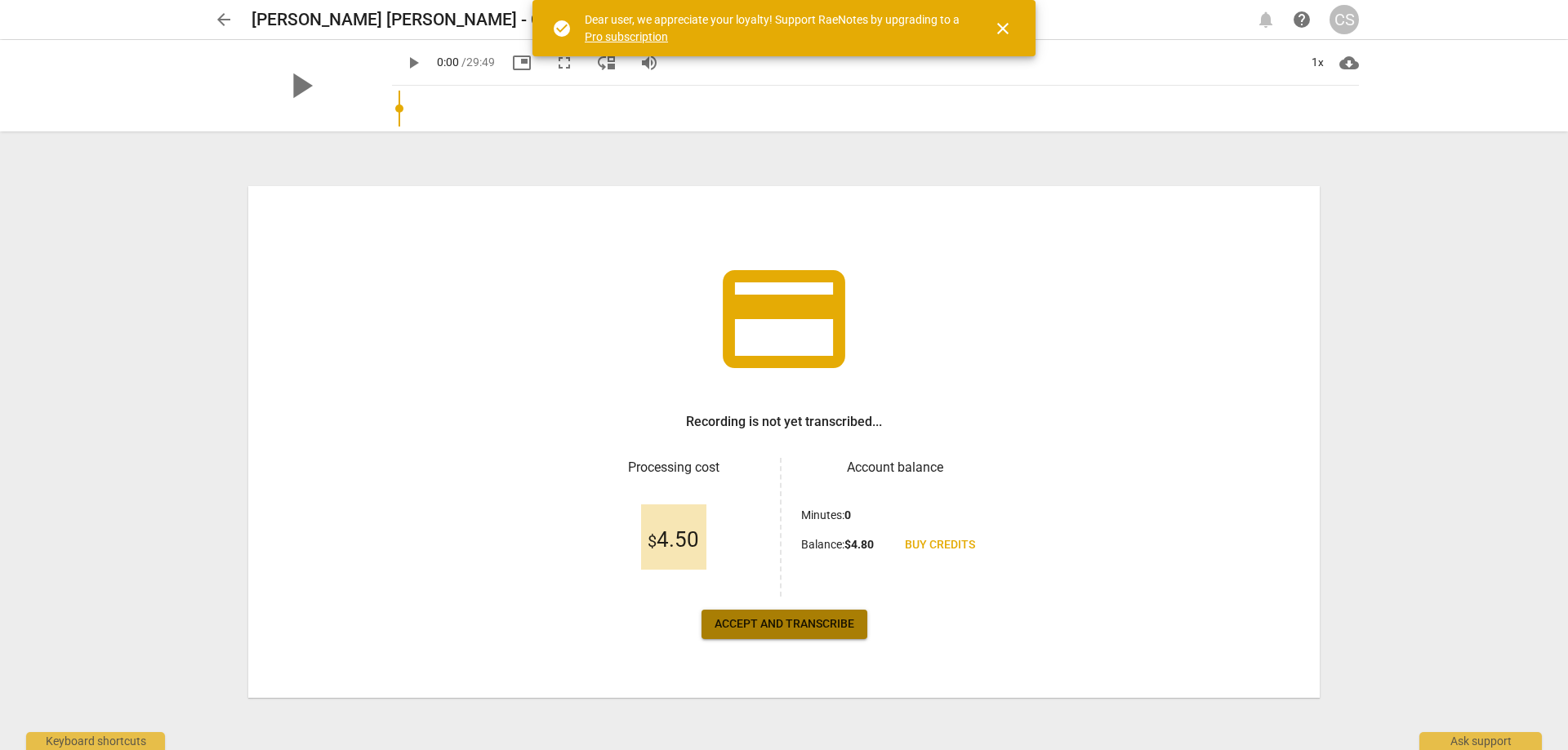
click at [831, 623] on span "Accept and transcribe" at bounding box center [784, 625] width 140 height 17
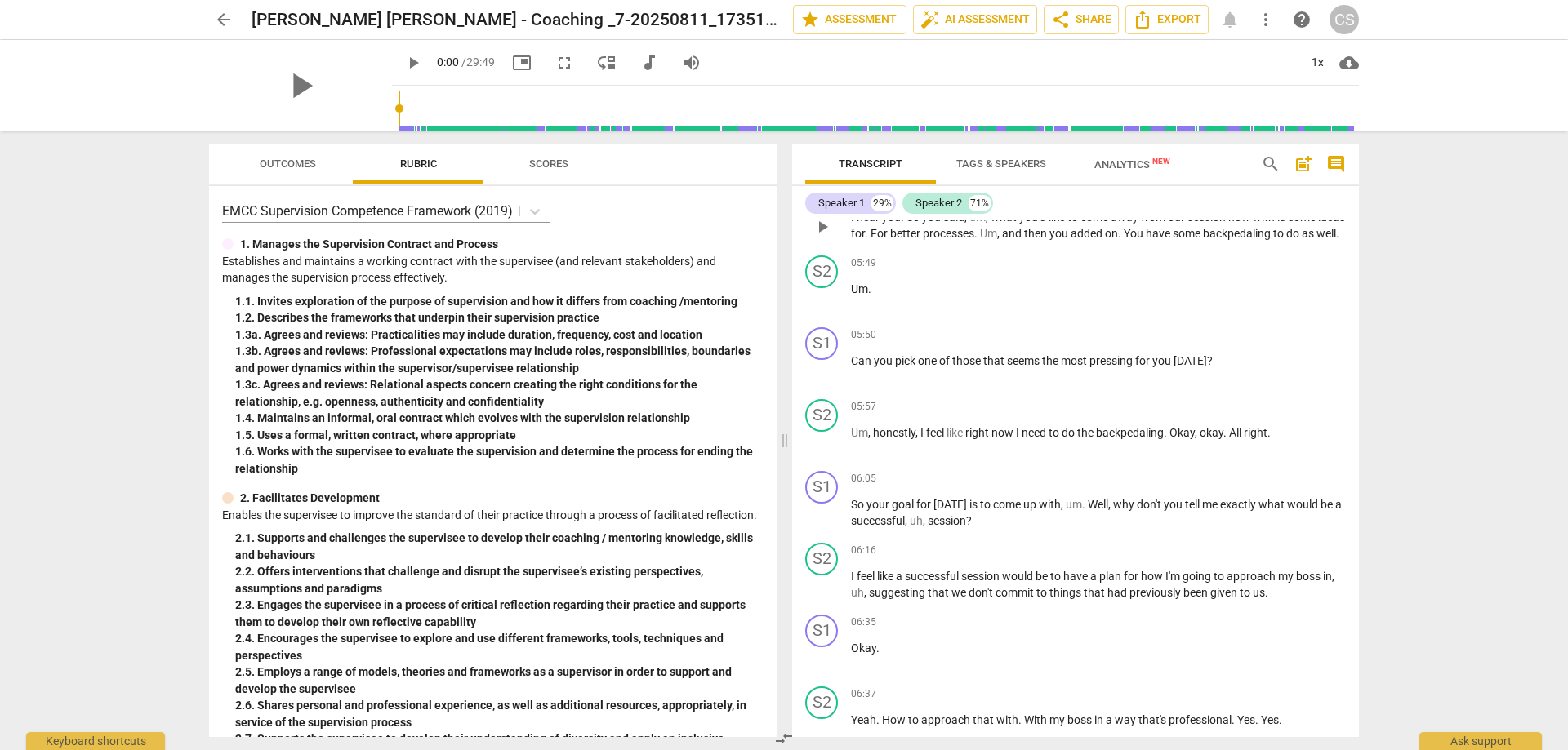
scroll to position [1284, 0]
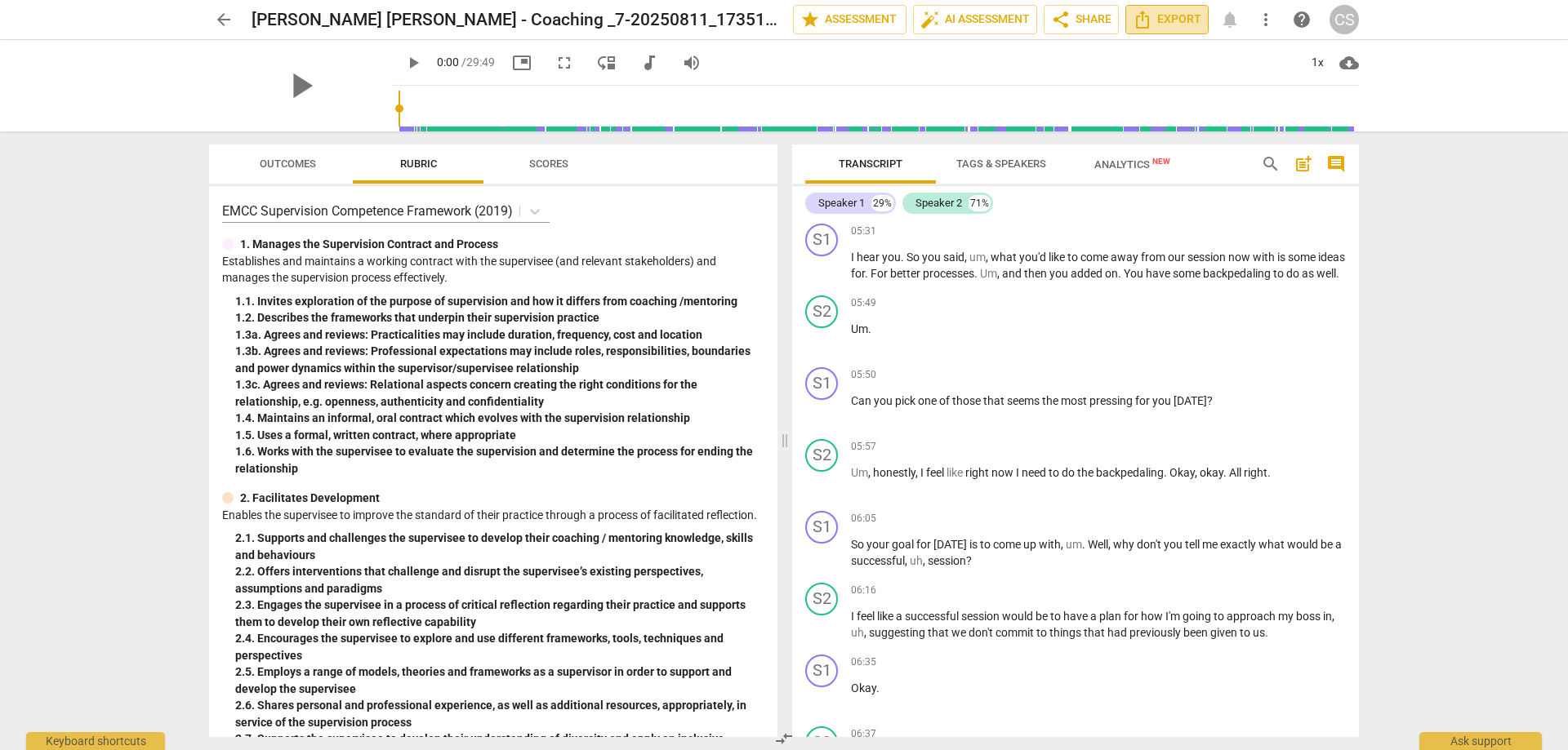
click at [1157, 17] on span "Export" at bounding box center [1166, 20] width 69 height 20
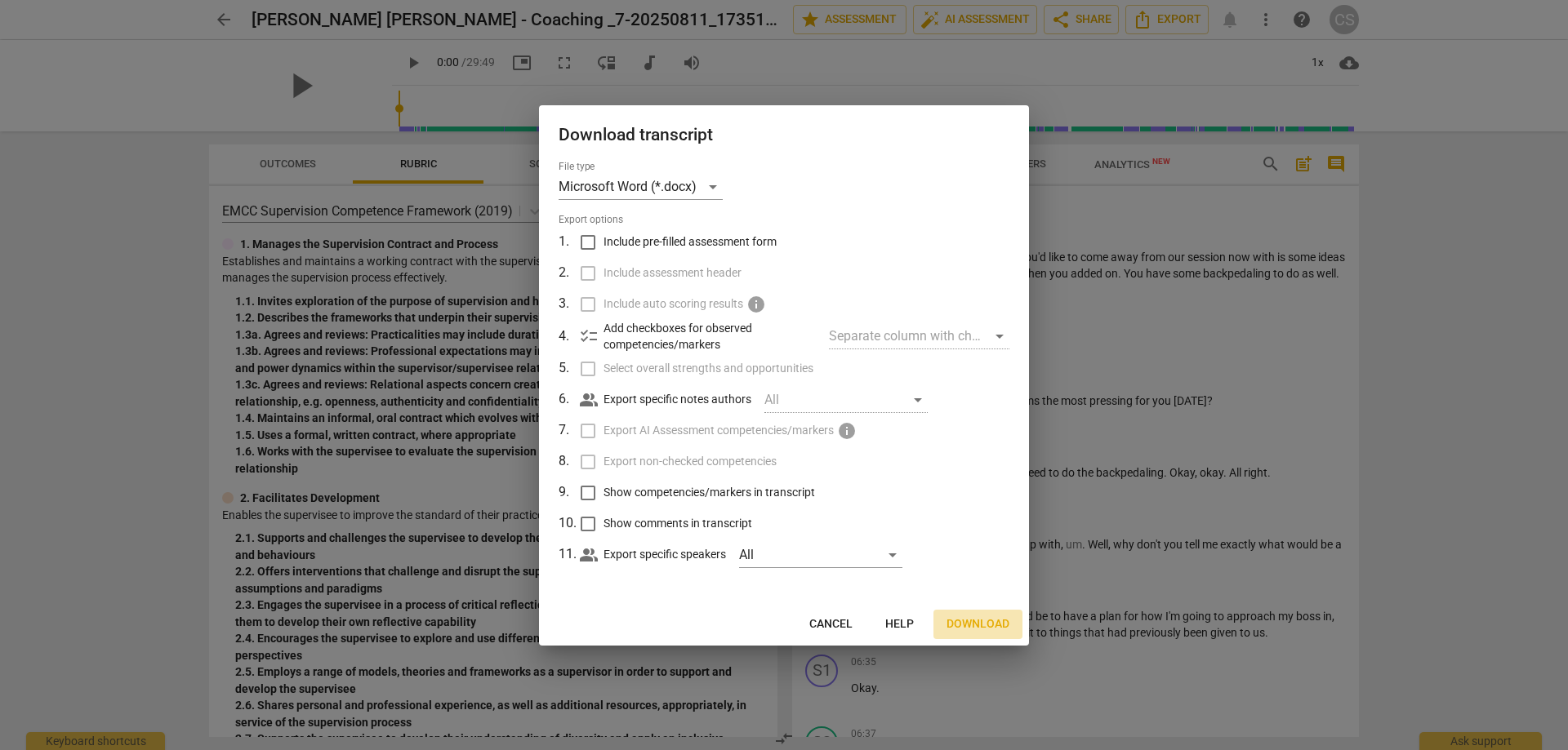
click at [971, 623] on span "Download" at bounding box center [978, 625] width 63 height 17
